Goal: Task Accomplishment & Management: Complete application form

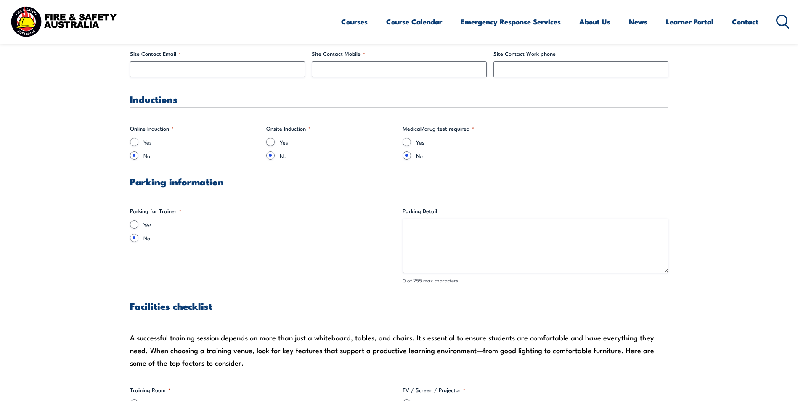
scroll to position [547, 0]
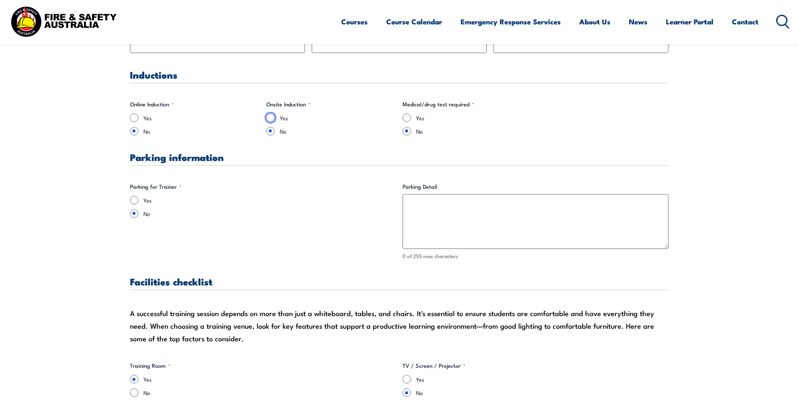
click at [271, 118] on input "Yes" at bounding box center [270, 118] width 8 height 8
radio input "true"
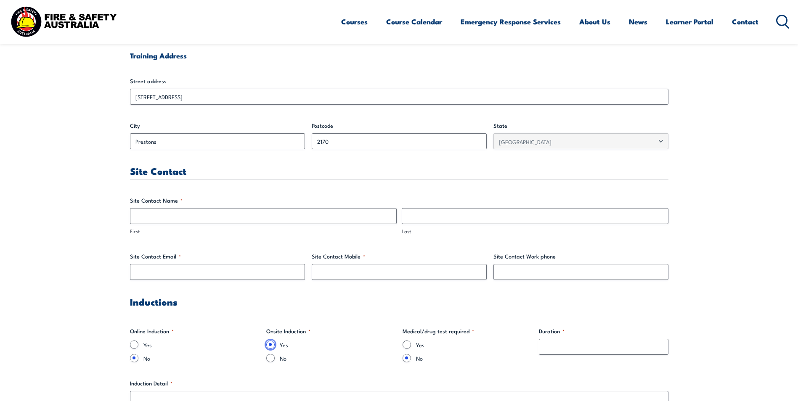
scroll to position [336, 0]
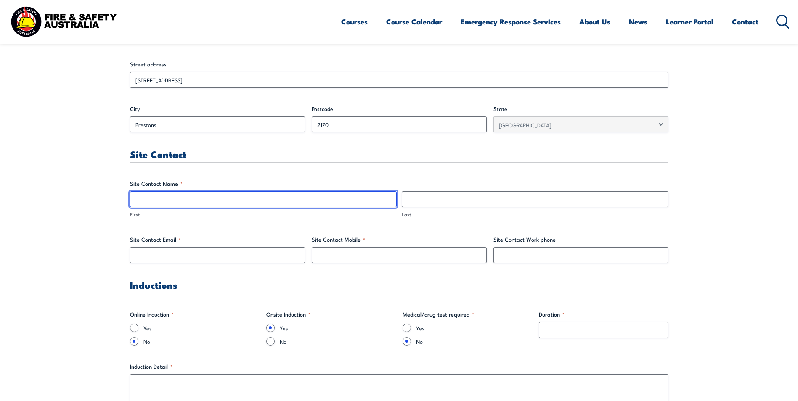
click at [184, 203] on input "First" at bounding box center [263, 199] width 267 height 16
type input "[PERSON_NAME]"
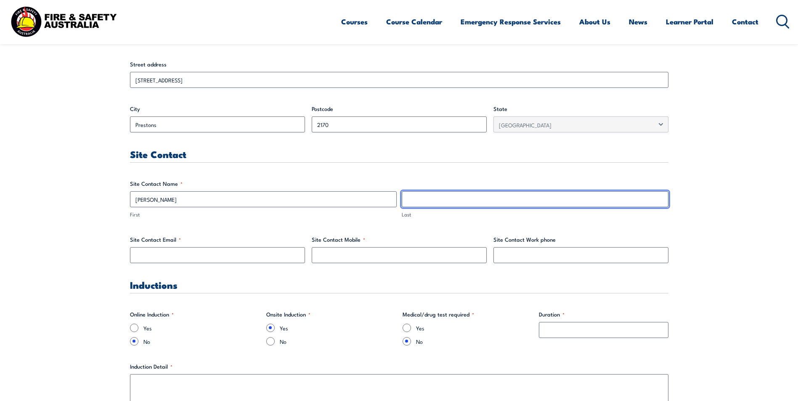
type input "[PERSON_NAME]"
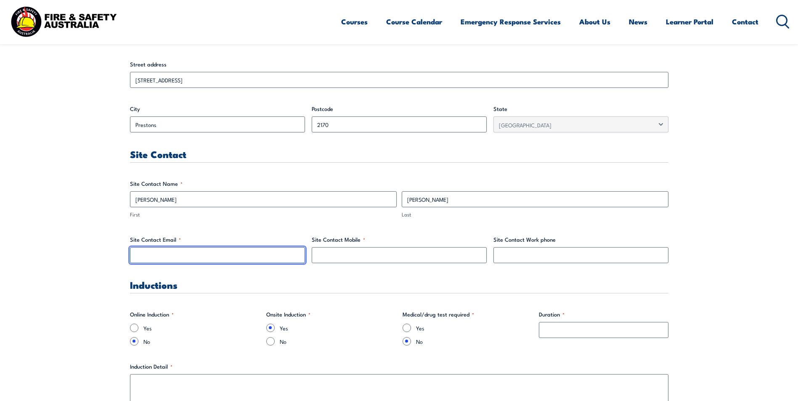
type input "[PERSON_NAME][EMAIL_ADDRESS][PERSON_NAME][DOMAIN_NAME]"
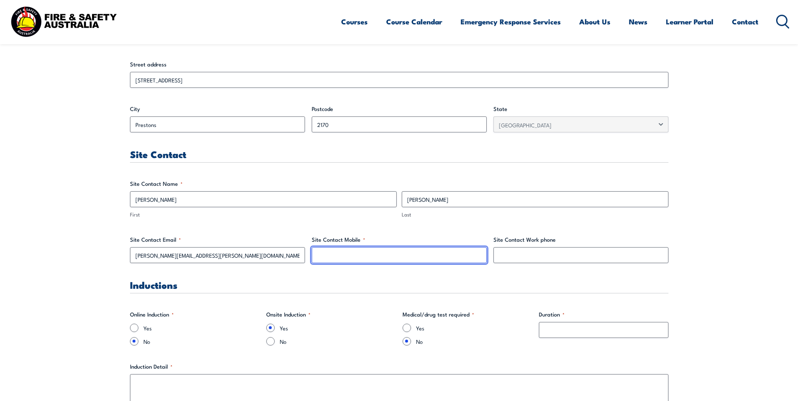
type input "0497626691"
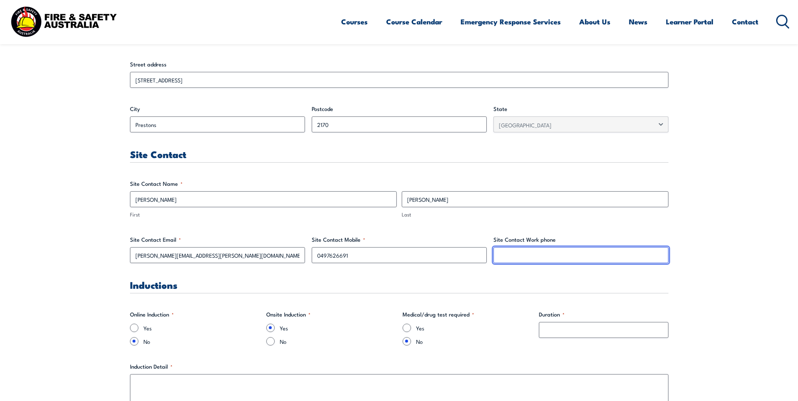
click at [544, 252] on input "Site Contact Work phone" at bounding box center [580, 255] width 175 height 16
click at [542, 251] on input "Site Contact Work phone" at bounding box center [580, 255] width 175 height 16
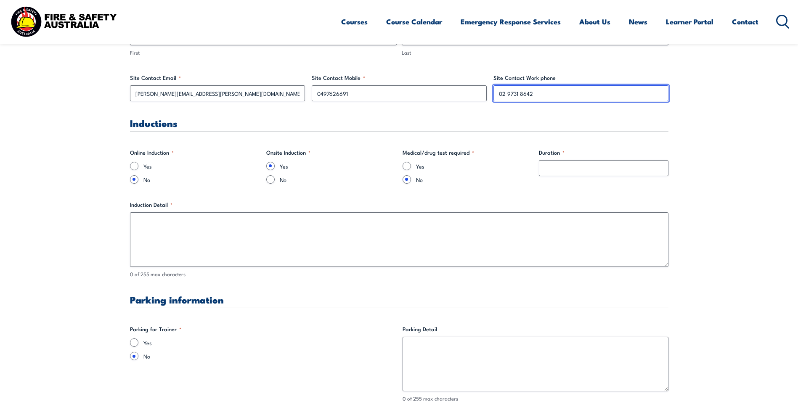
scroll to position [505, 0]
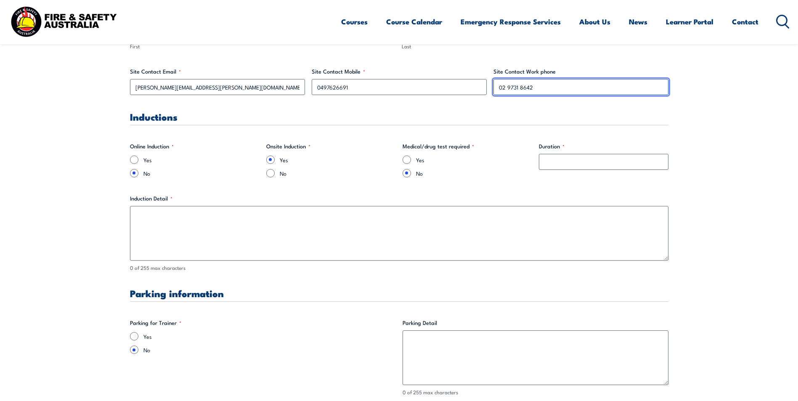
type input "02 9731 8642"
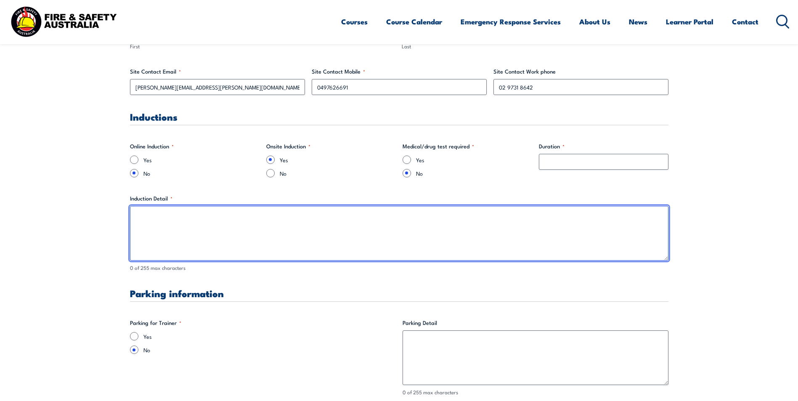
click at [156, 216] on textarea "Induction Detail *" at bounding box center [399, 233] width 538 height 55
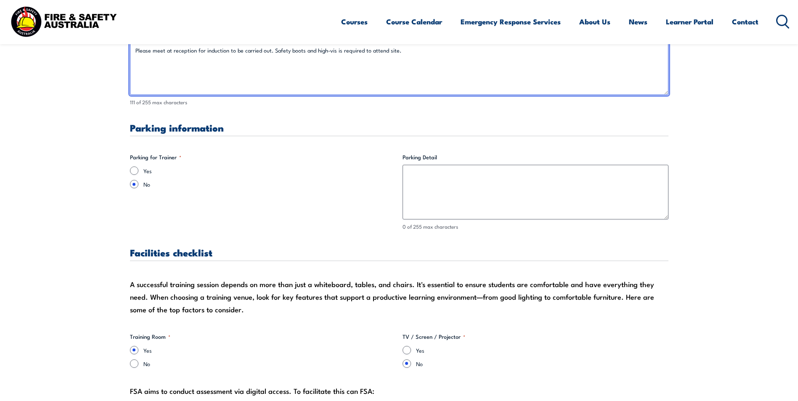
scroll to position [673, 0]
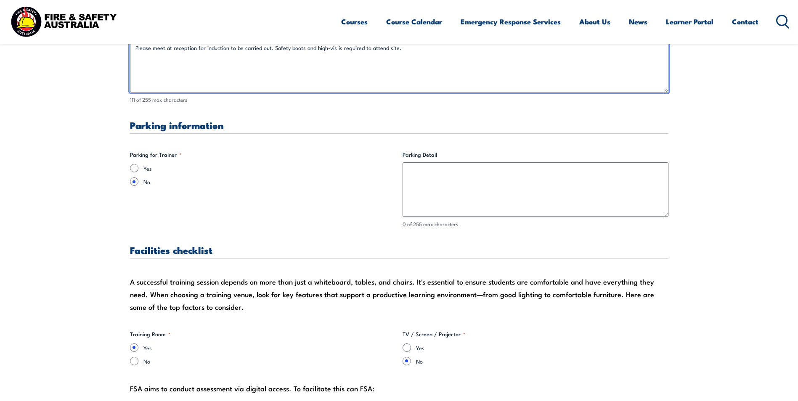
type textarea "Please meet at reception for induction to be carried out. Safety boots and high…"
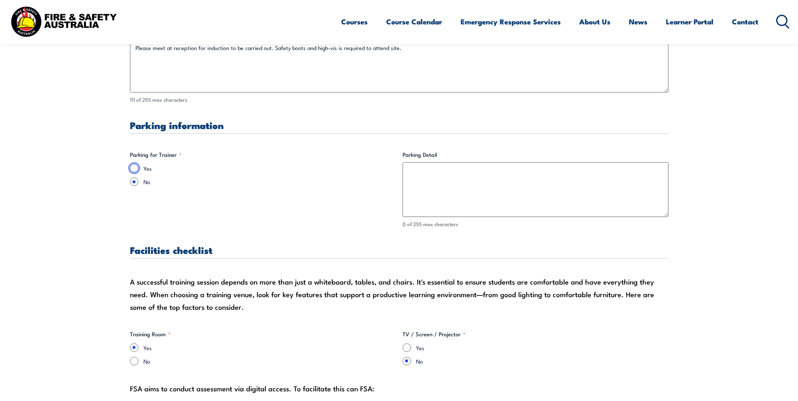
click at [135, 172] on input "Yes" at bounding box center [134, 168] width 8 height 8
radio input "true"
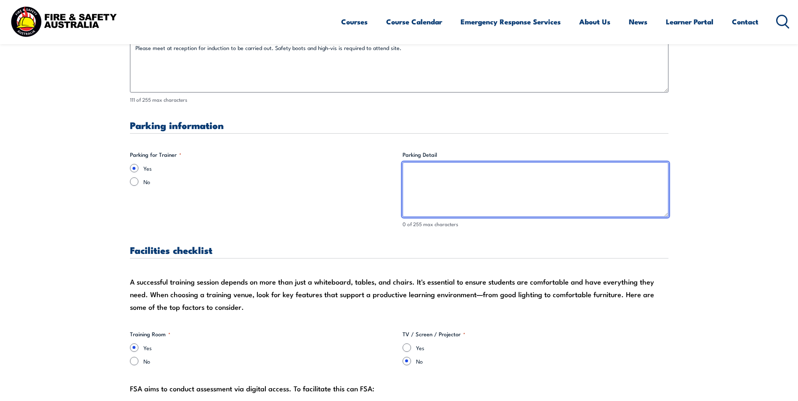
click at [436, 181] on textarea "Parking Detail" at bounding box center [535, 189] width 266 height 55
type textarea "a"
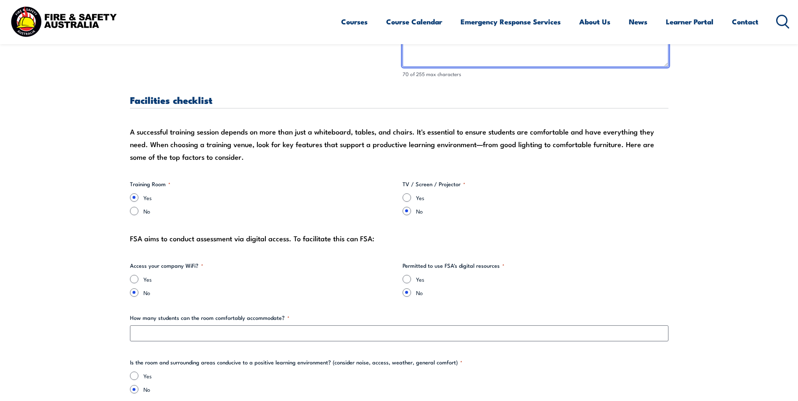
scroll to position [841, 0]
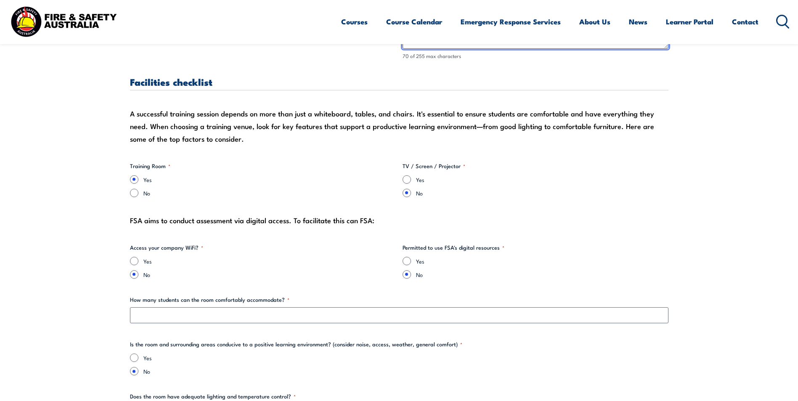
type textarea "As you enter the site, please proceed straight into the staff carpark."
click at [405, 180] on input "Yes" at bounding box center [406, 179] width 8 height 8
radio input "true"
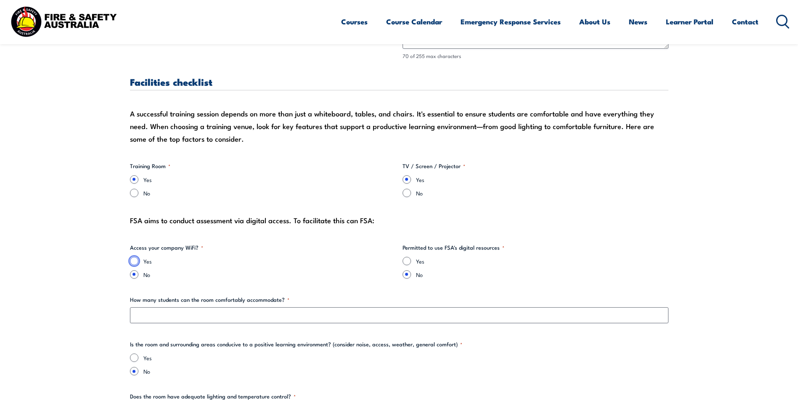
click at [132, 261] on input "Yes" at bounding box center [134, 261] width 8 height 8
radio input "true"
click at [407, 261] on input "Yes" at bounding box center [406, 261] width 8 height 8
radio input "true"
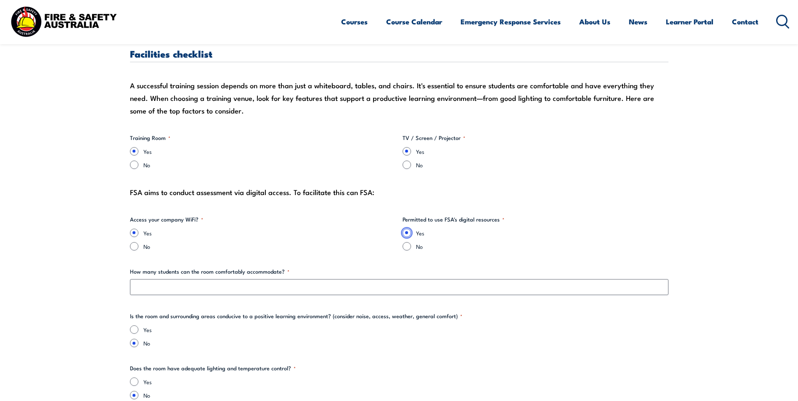
scroll to position [925, 0]
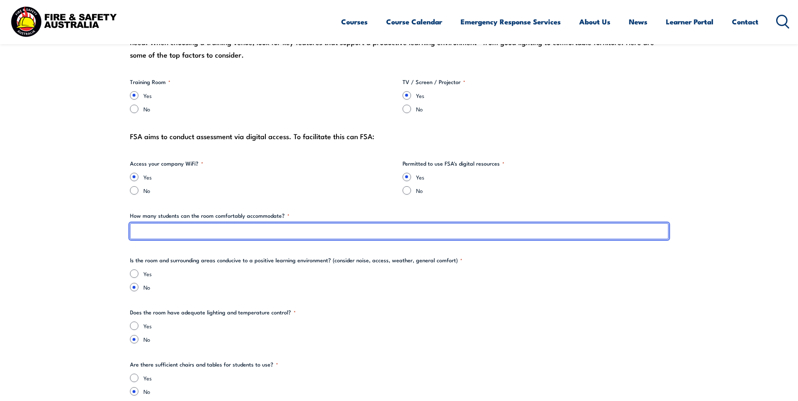
click at [182, 233] on input "How many students can the room comfortably accommodate? *" at bounding box center [399, 231] width 538 height 16
type input "12"
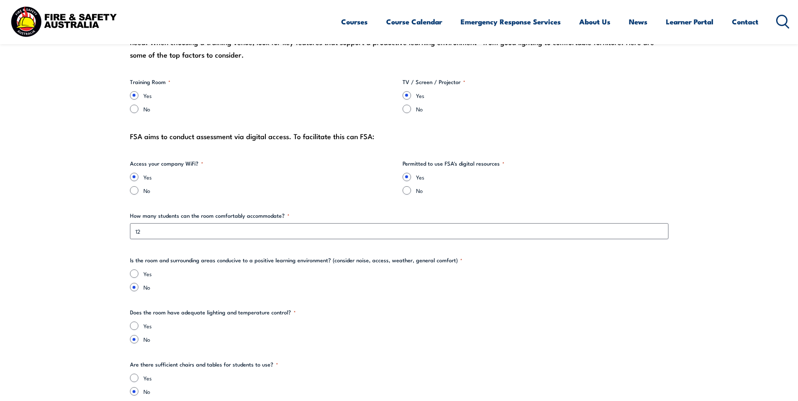
click at [146, 274] on label "Yes" at bounding box center [405, 274] width 525 height 8
click at [138, 274] on input "Yes" at bounding box center [134, 274] width 8 height 8
radio input "true"
click at [149, 322] on label "Yes" at bounding box center [405, 326] width 525 height 8
click at [138, 322] on input "Yes" at bounding box center [134, 326] width 8 height 8
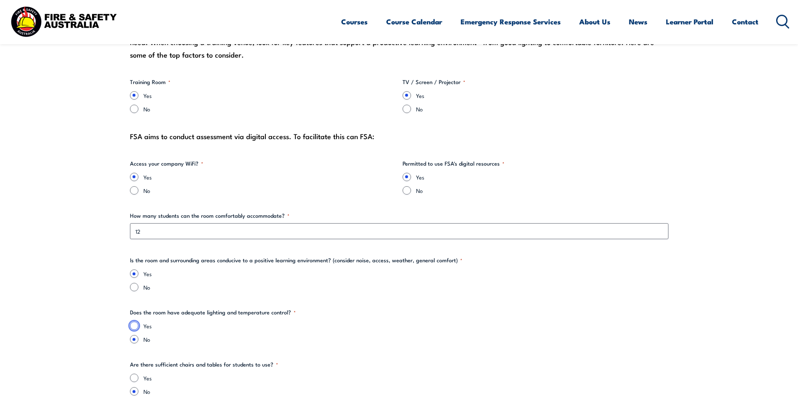
radio input "true"
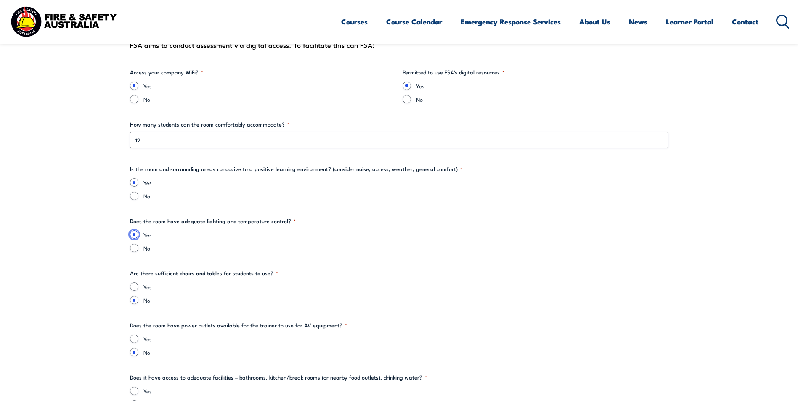
scroll to position [1051, 0]
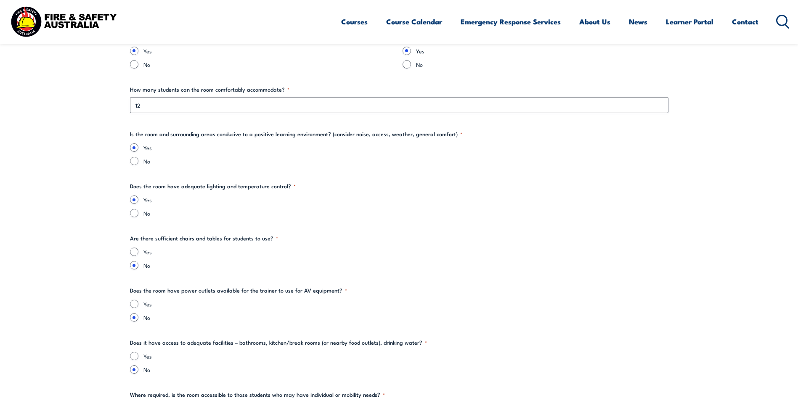
click at [148, 254] on label "Yes" at bounding box center [405, 252] width 525 height 8
click at [138, 254] on input "Yes" at bounding box center [134, 252] width 8 height 8
radio input "true"
click at [159, 307] on label "Yes" at bounding box center [405, 304] width 525 height 8
click at [138, 307] on input "Yes" at bounding box center [134, 304] width 8 height 8
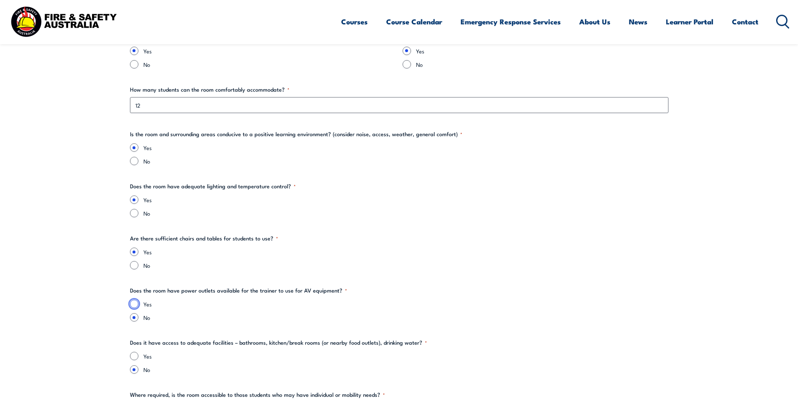
radio input "true"
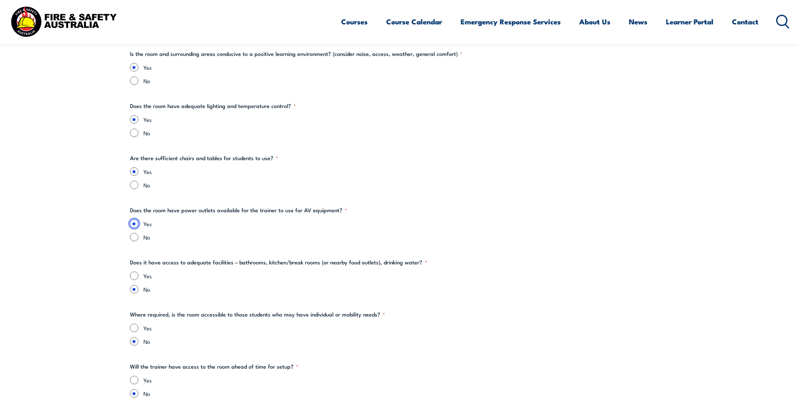
scroll to position [1135, 0]
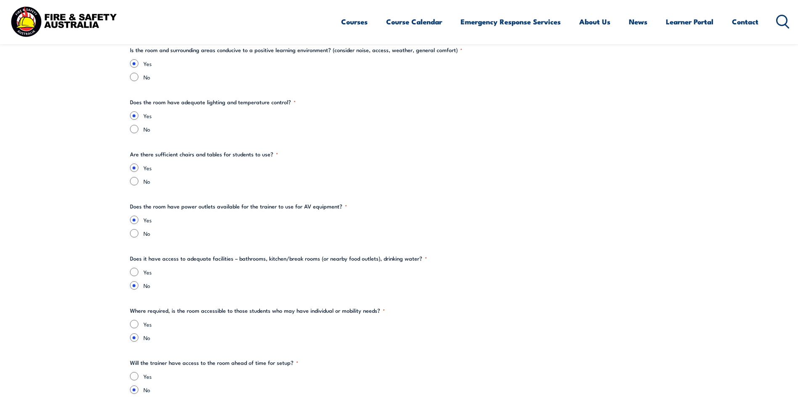
click at [156, 274] on label "Yes" at bounding box center [405, 272] width 525 height 8
click at [138, 274] on input "Yes" at bounding box center [134, 272] width 8 height 8
radio input "true"
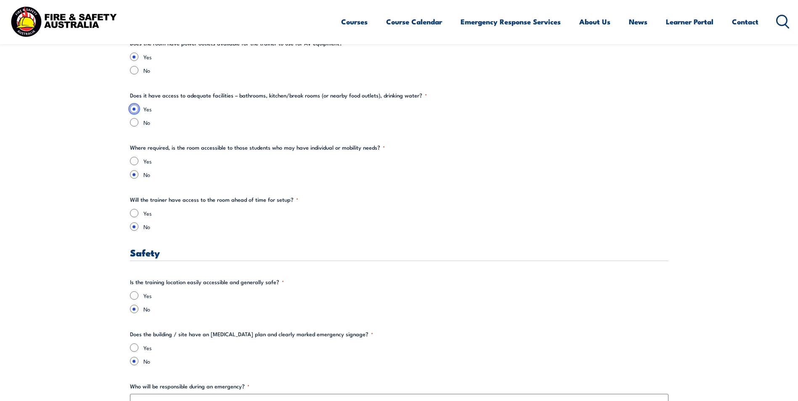
scroll to position [1303, 0]
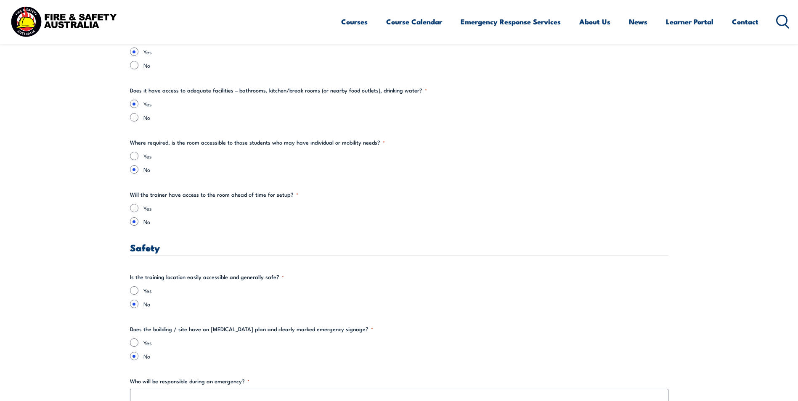
click at [155, 213] on div "Yes No" at bounding box center [399, 215] width 538 height 22
click at [160, 210] on label "Yes" at bounding box center [405, 208] width 525 height 8
click at [138, 210] on input "Yes" at bounding box center [134, 208] width 8 height 8
radio input "true"
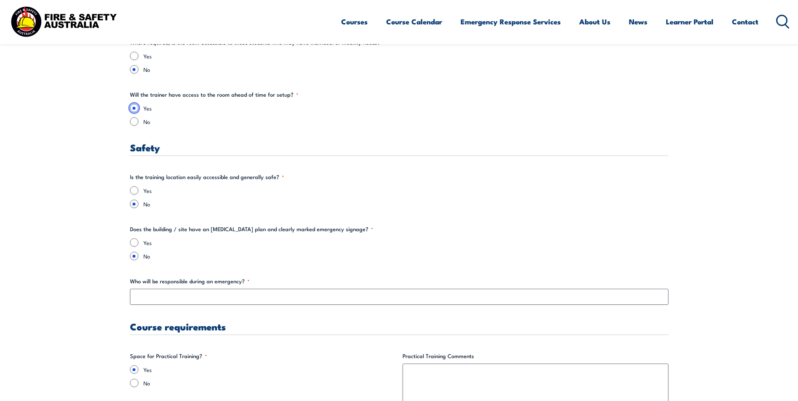
scroll to position [1430, 0]
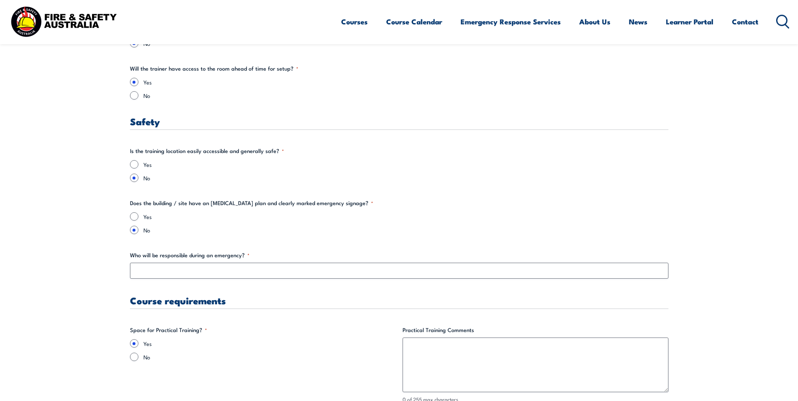
click at [151, 164] on label "Yes" at bounding box center [405, 164] width 525 height 8
click at [138, 164] on input "Yes" at bounding box center [134, 164] width 8 height 8
radio input "true"
click at [158, 219] on label "Yes" at bounding box center [405, 216] width 525 height 8
click at [138, 219] on input "Yes" at bounding box center [134, 216] width 8 height 8
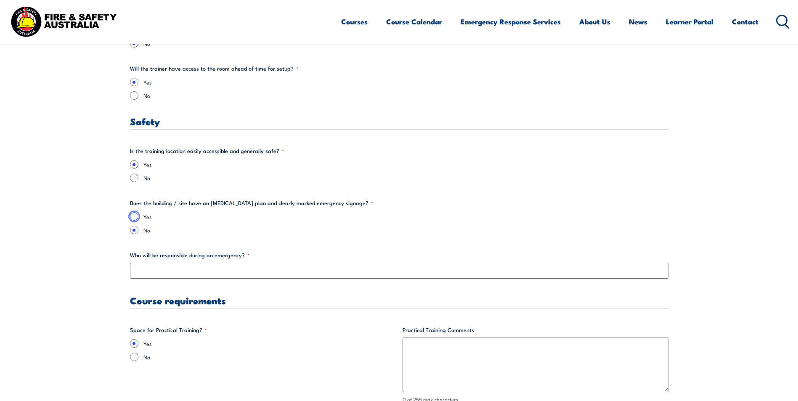
radio input "true"
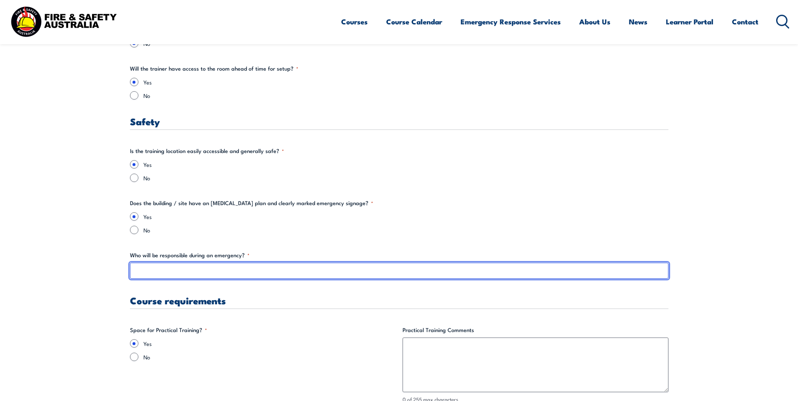
click at [182, 274] on input "Who will be responsible during an emergency? *" at bounding box center [399, 271] width 538 height 16
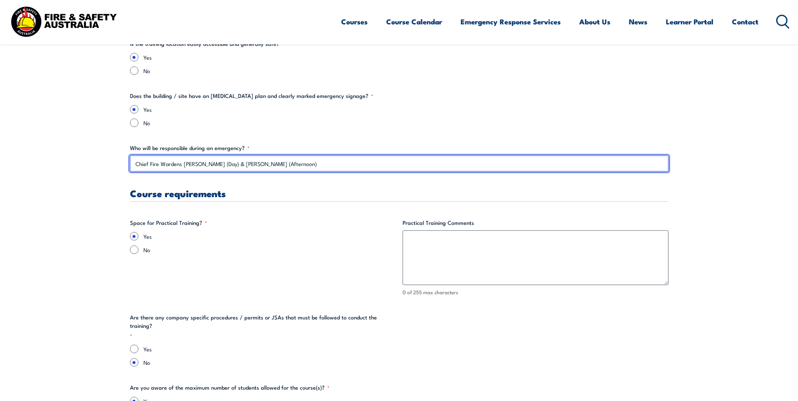
scroll to position [1556, 0]
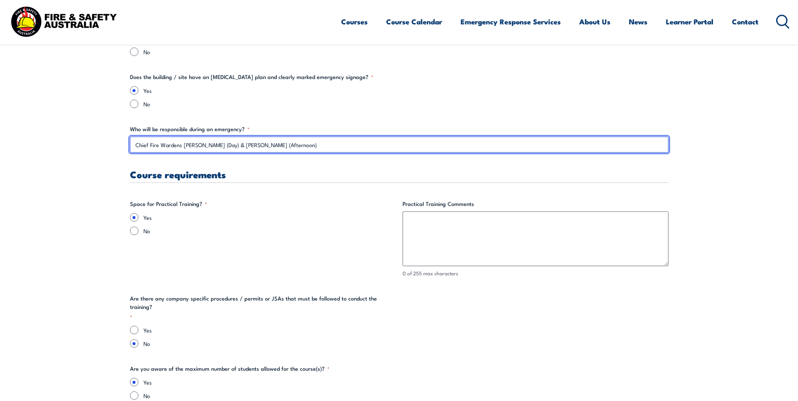
type input "Chief Fire Wardens [PERSON_NAME] (Day) & [PERSON_NAME] (Afternoon)"
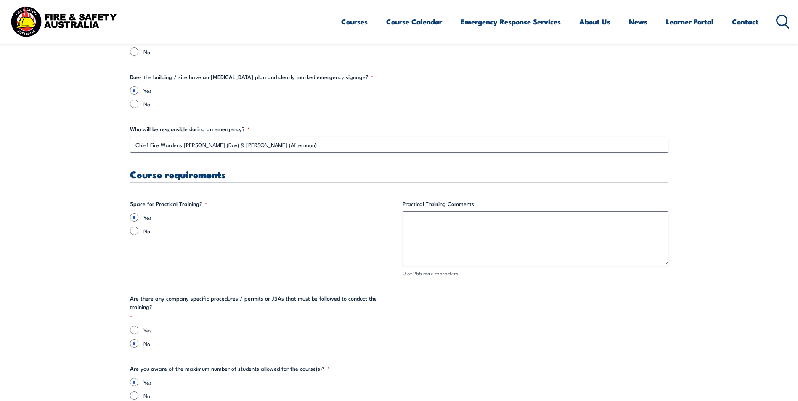
click at [134, 326] on div "Yes No" at bounding box center [263, 337] width 266 height 22
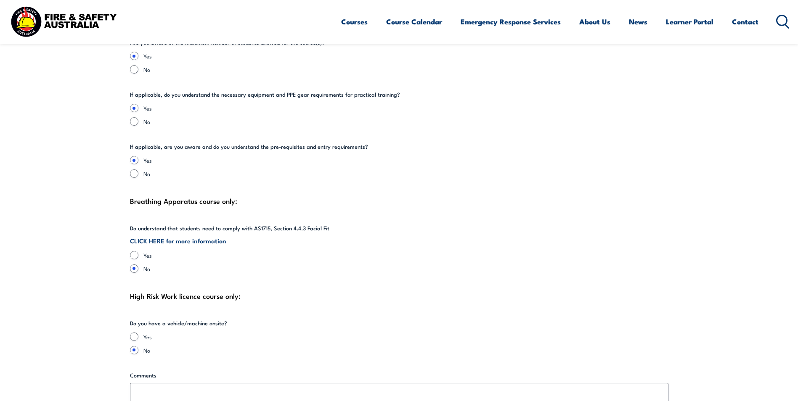
scroll to position [1892, 0]
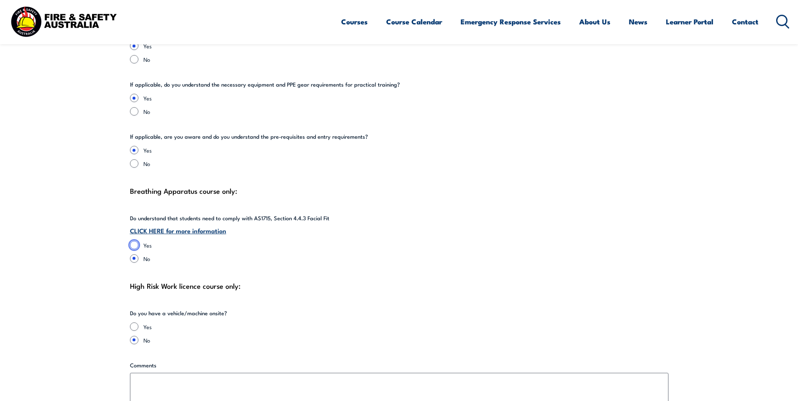
click at [132, 241] on input "Yes" at bounding box center [134, 245] width 8 height 8
radio input "true"
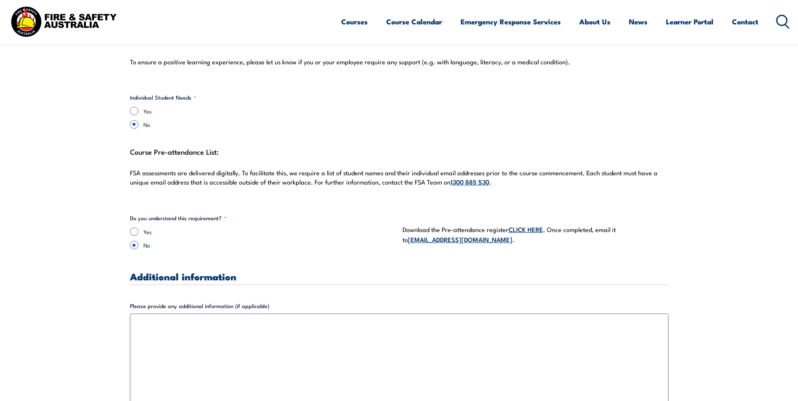
scroll to position [2313, 0]
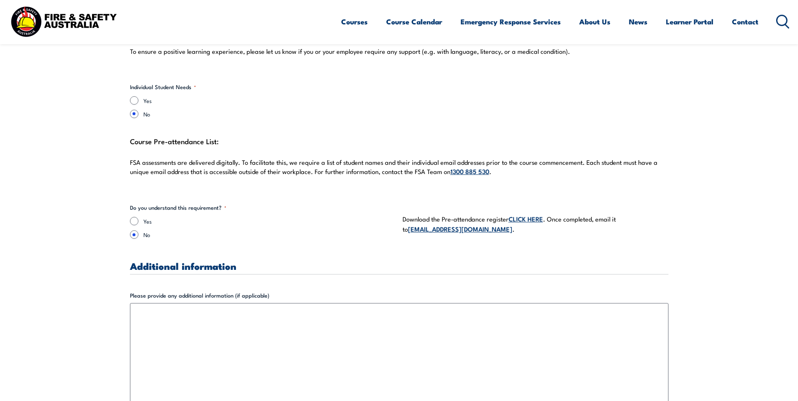
drag, startPoint x: 138, startPoint y: 216, endPoint x: 184, endPoint y: 227, distance: 47.1
click at [138, 217] on div "Yes" at bounding box center [263, 221] width 266 height 8
click at [136, 217] on input "Yes" at bounding box center [134, 221] width 8 height 8
radio input "true"
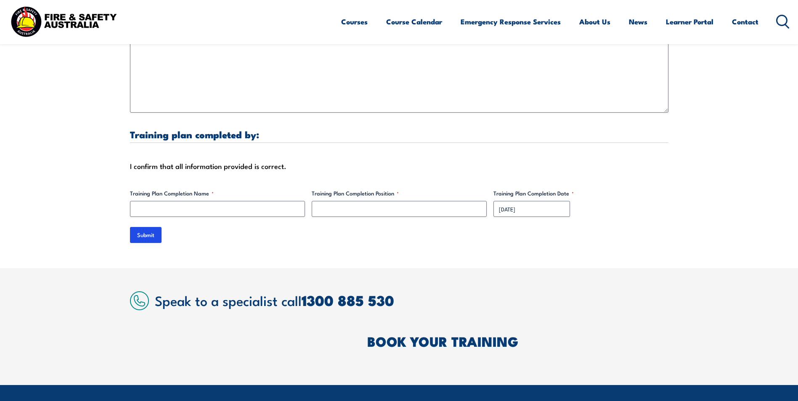
scroll to position [2649, 0]
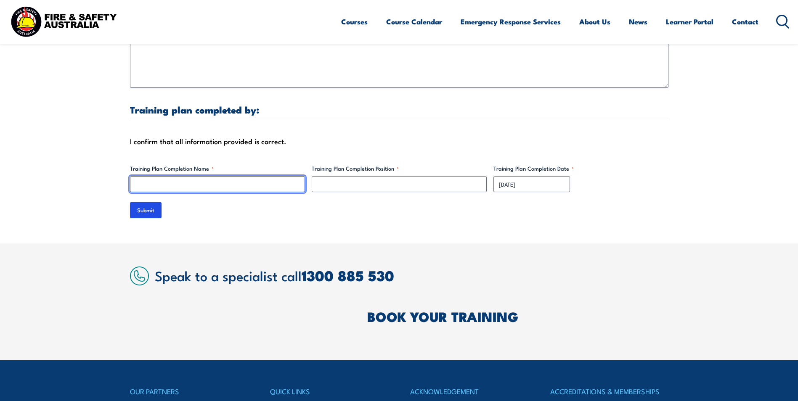
click at [188, 176] on input "Training Plan Completion Name *" at bounding box center [217, 184] width 175 height 16
type input "[PERSON_NAME] [PERSON_NAME]"
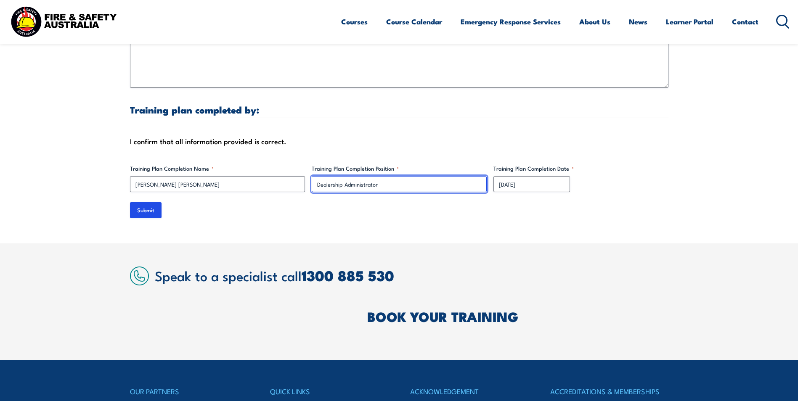
type input "Dealership Administrator"
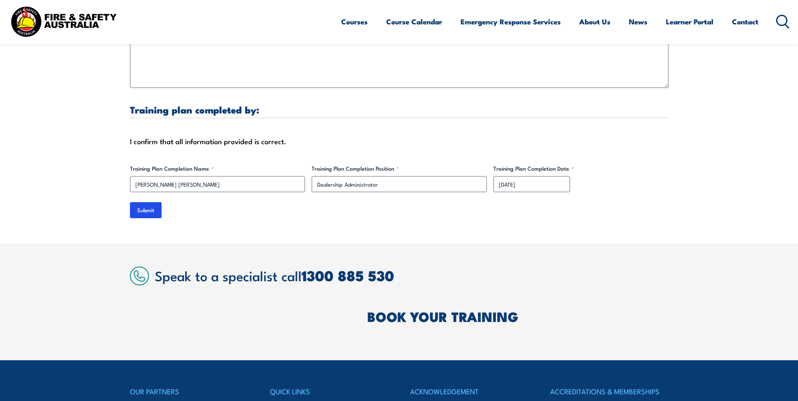
click at [147, 203] on input "Submit" at bounding box center [146, 210] width 32 height 16
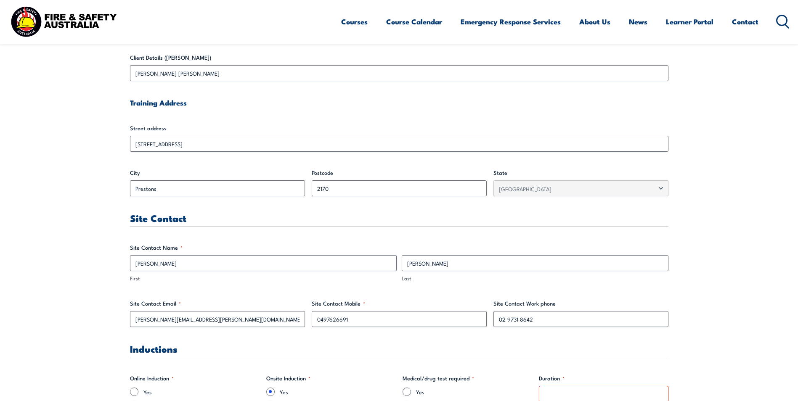
scroll to position [373, 0]
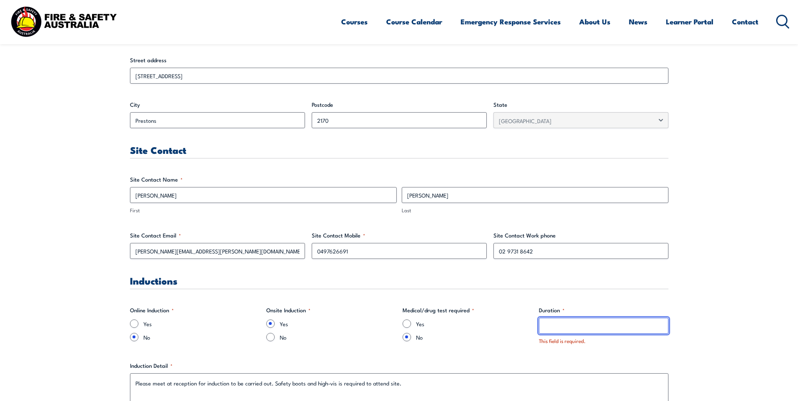
click at [569, 326] on input "Duration *" at bounding box center [604, 326] width 130 height 16
type input "10"
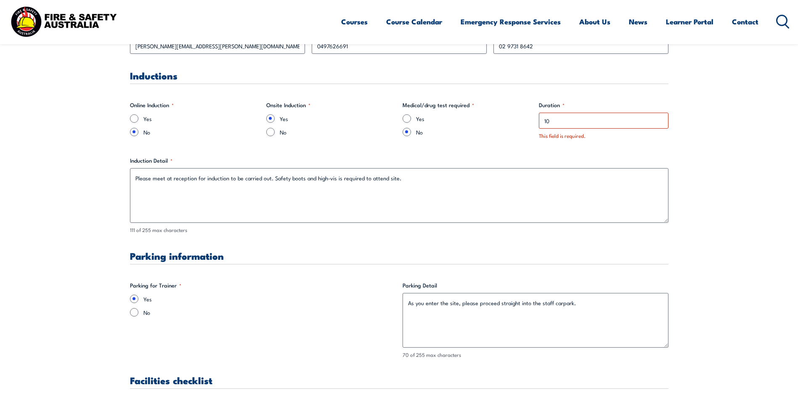
scroll to position [583, 0]
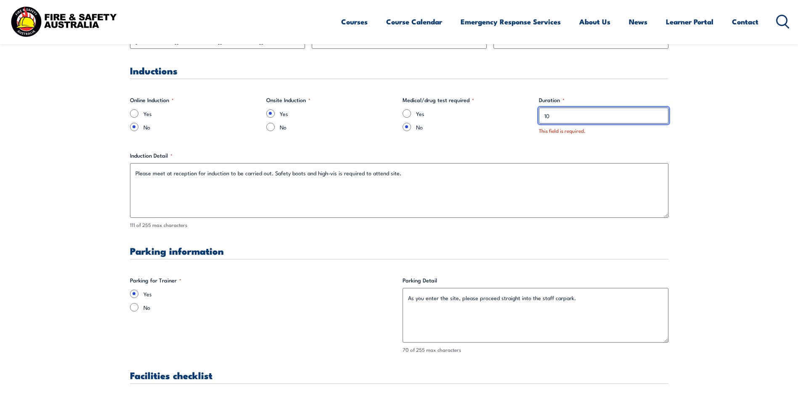
click at [558, 113] on input "10" at bounding box center [604, 116] width 130 height 16
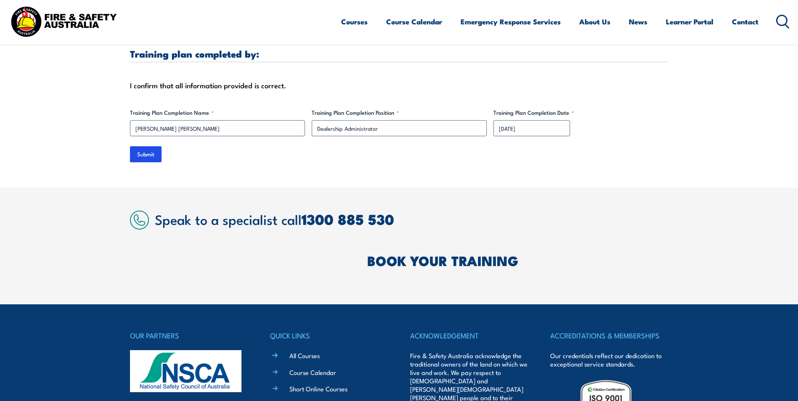
scroll to position [2728, 0]
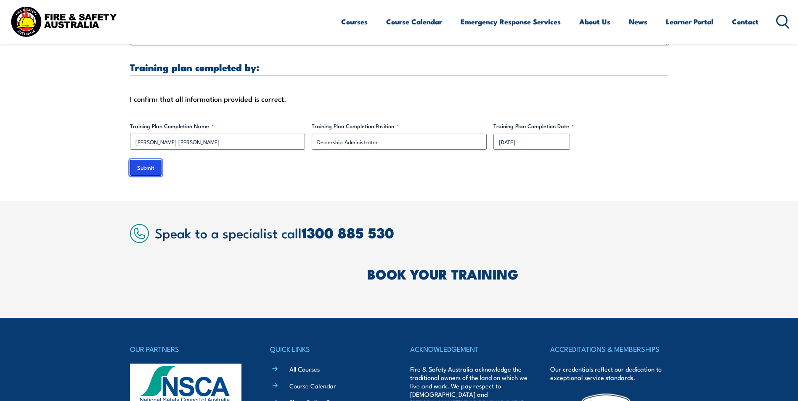
click at [152, 161] on input "Submit" at bounding box center [146, 168] width 32 height 16
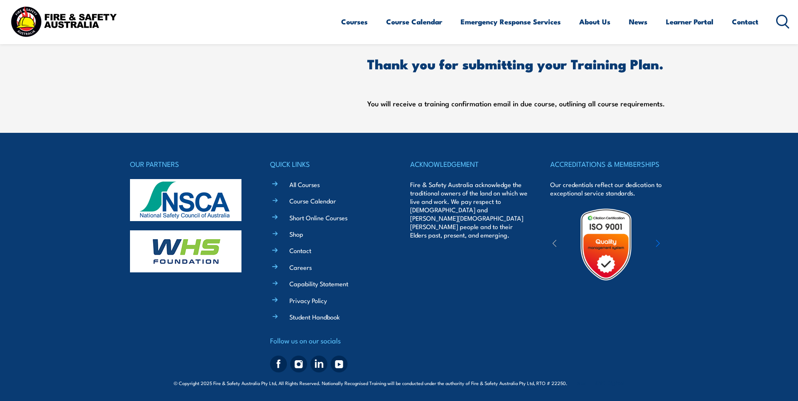
scroll to position [378, 0]
